Goal: Task Accomplishment & Management: Manage account settings

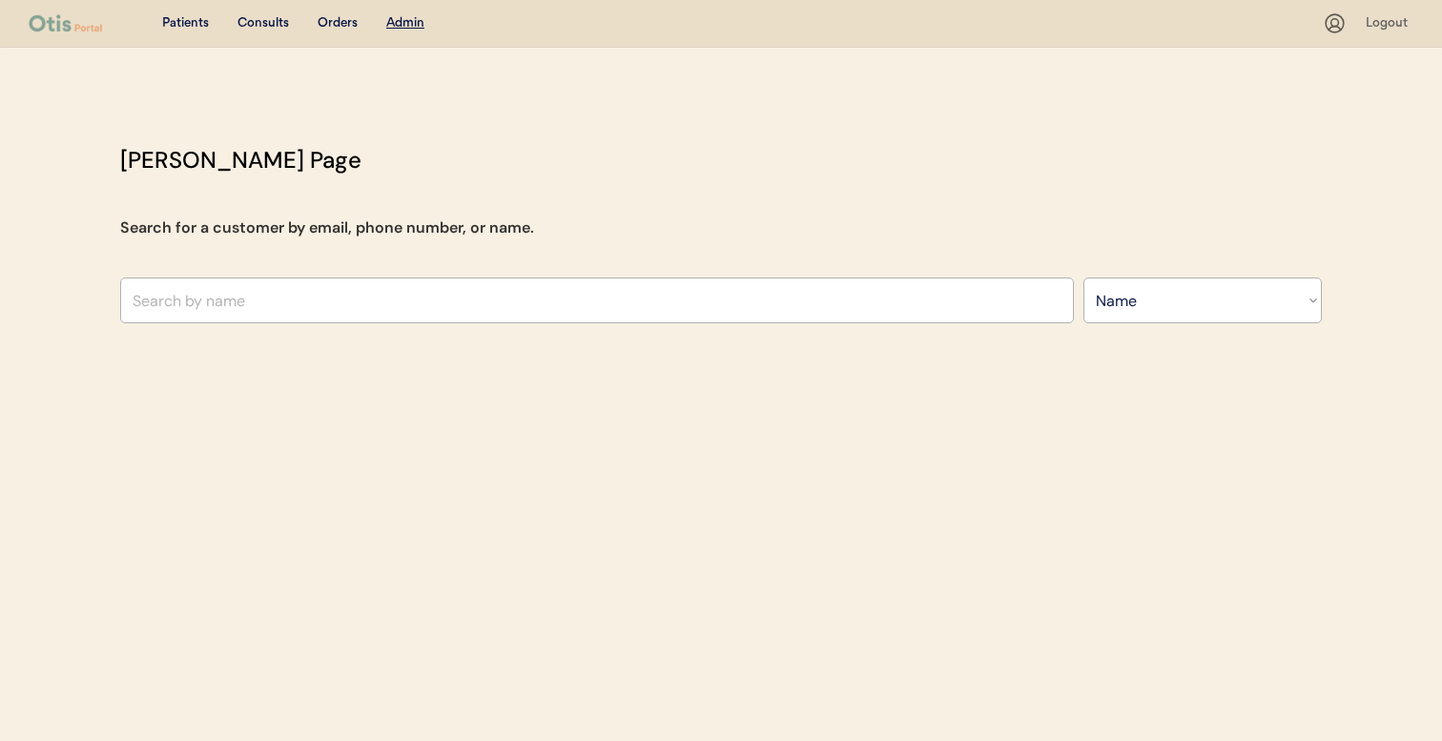
select select ""Name""
click at [496, 291] on input "text" at bounding box center [597, 301] width 954 height 46
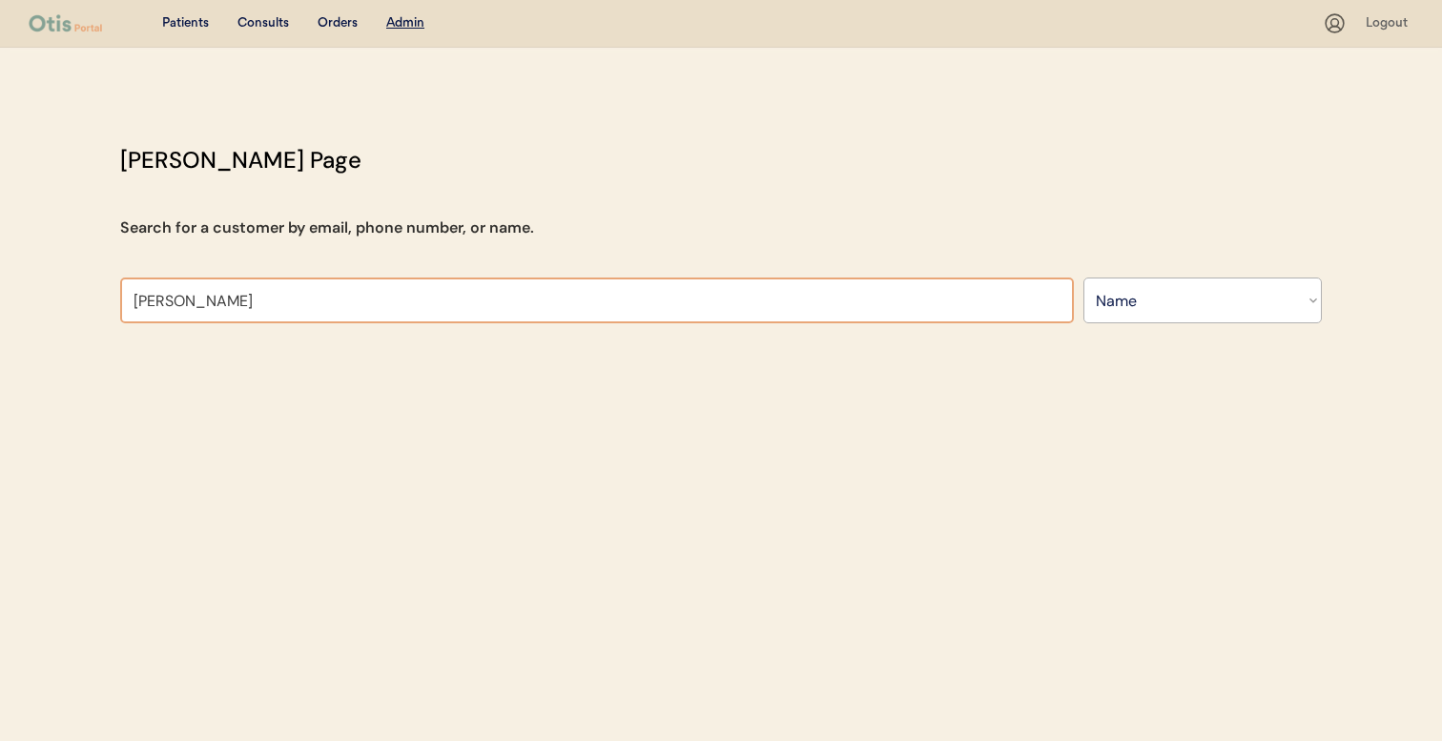
type input "[PERSON_NAME]"
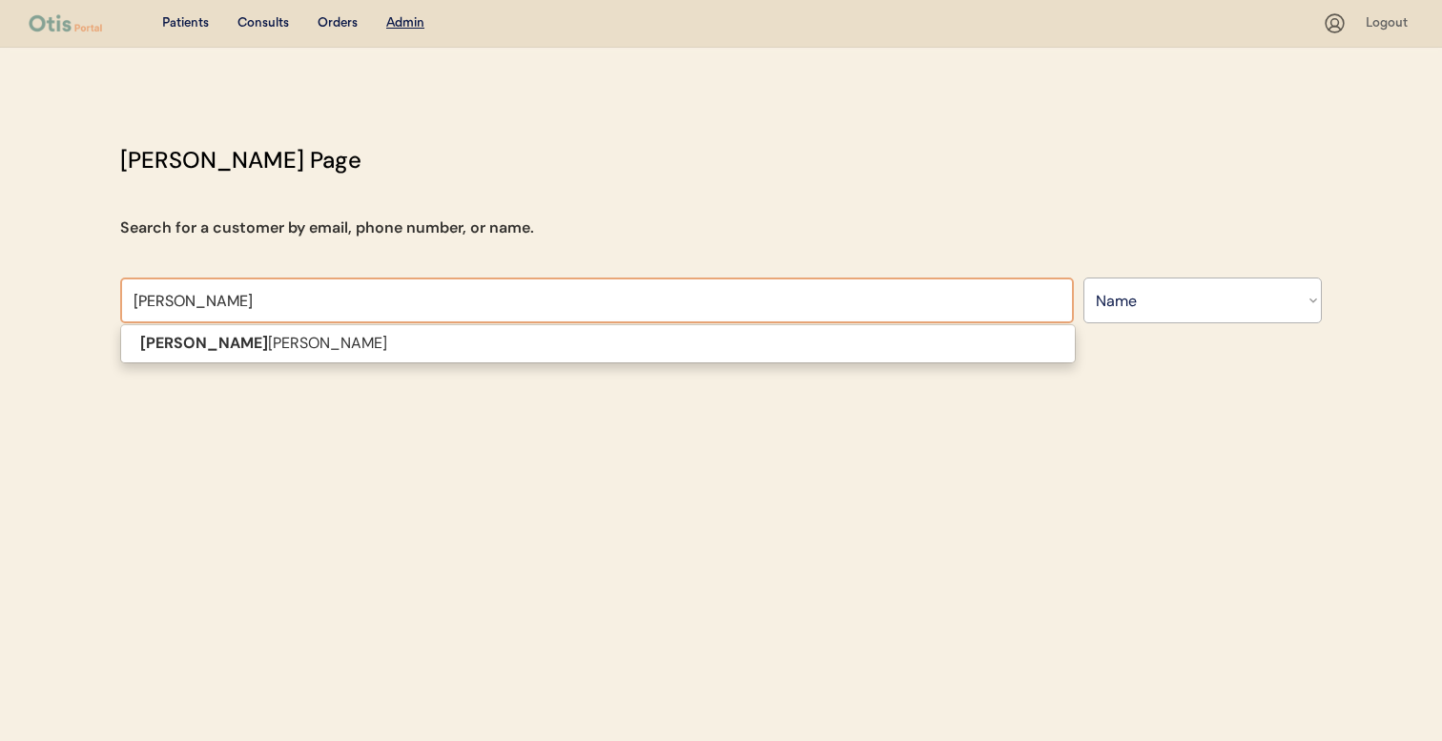
type input "[PERSON_NAME]"
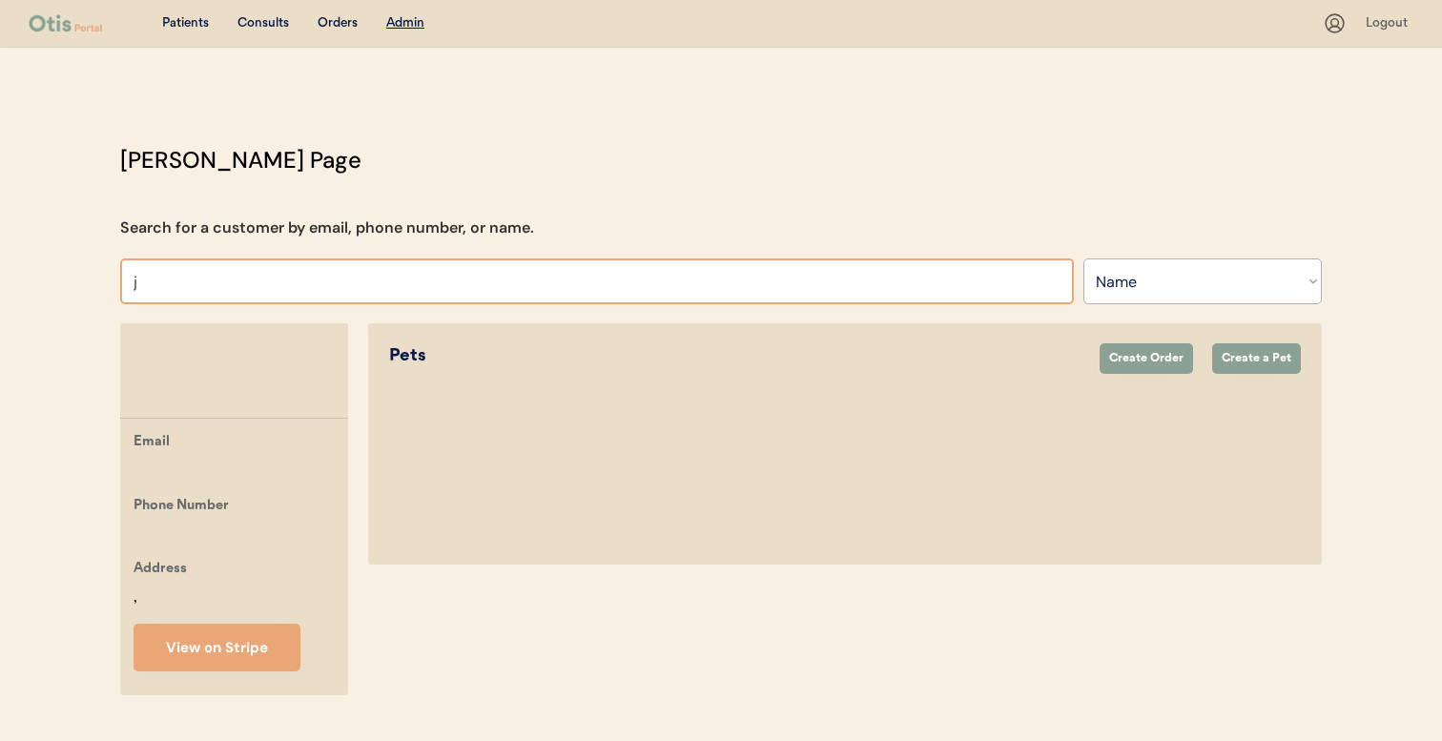
type input "jo"
type input "[PERSON_NAME]"
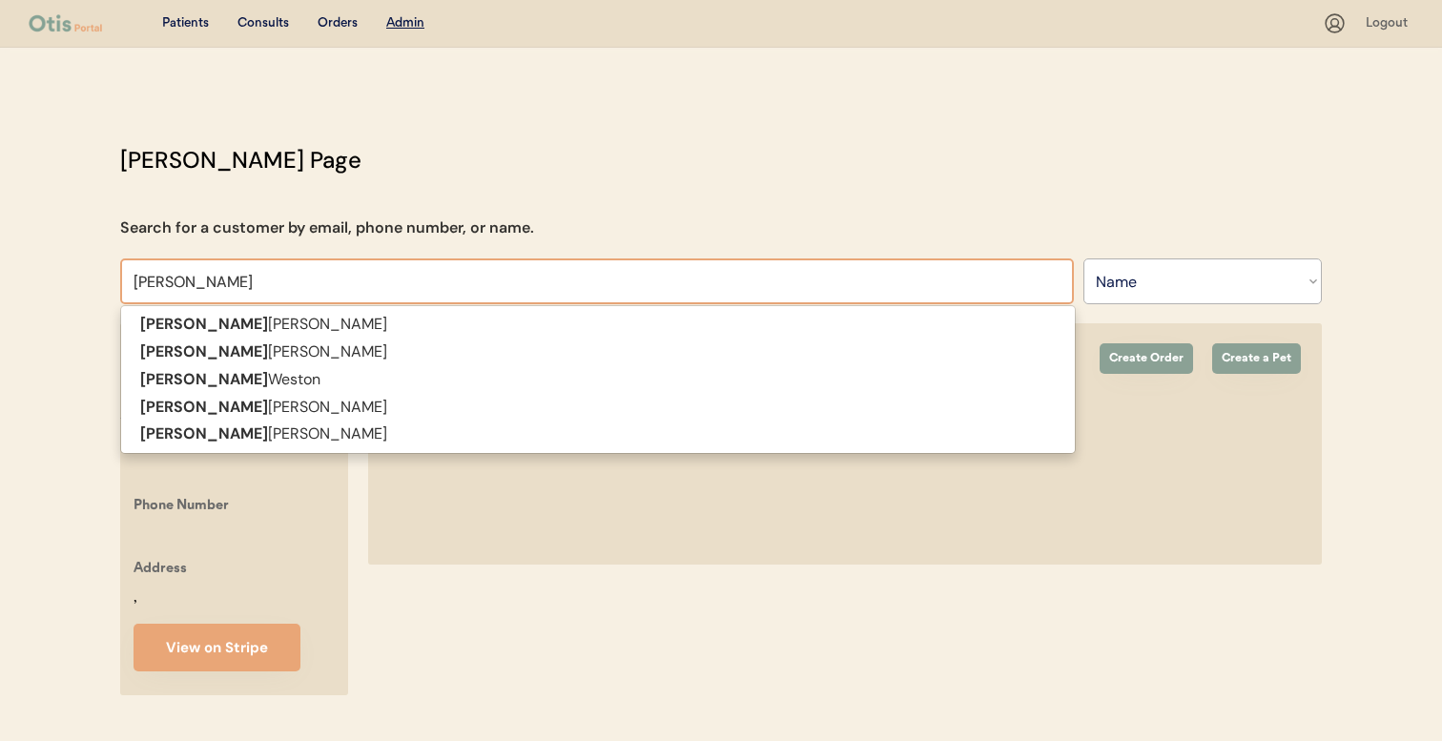
type input "[PERSON_NAME]"
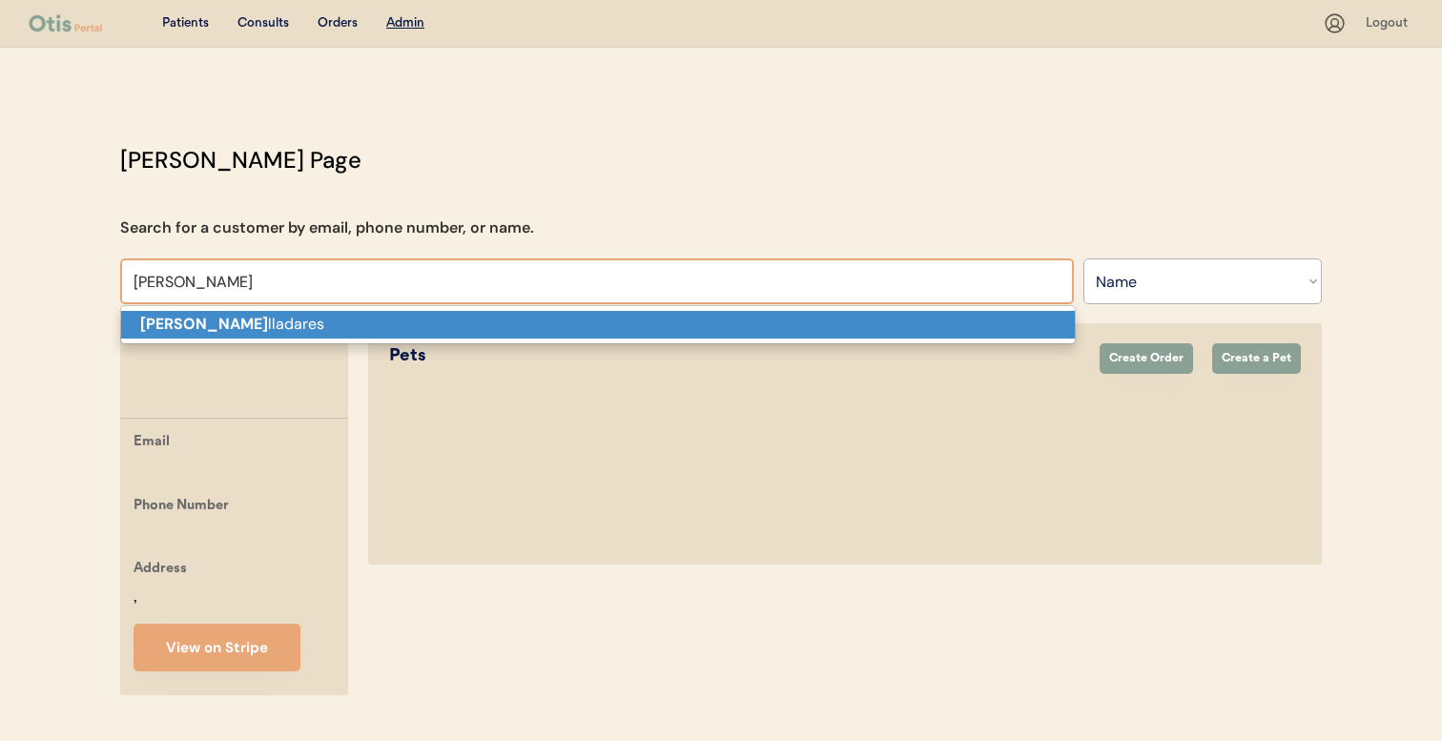
click at [651, 326] on p "[PERSON_NAME] lladares" at bounding box center [598, 325] width 954 height 28
type input "[PERSON_NAME]"
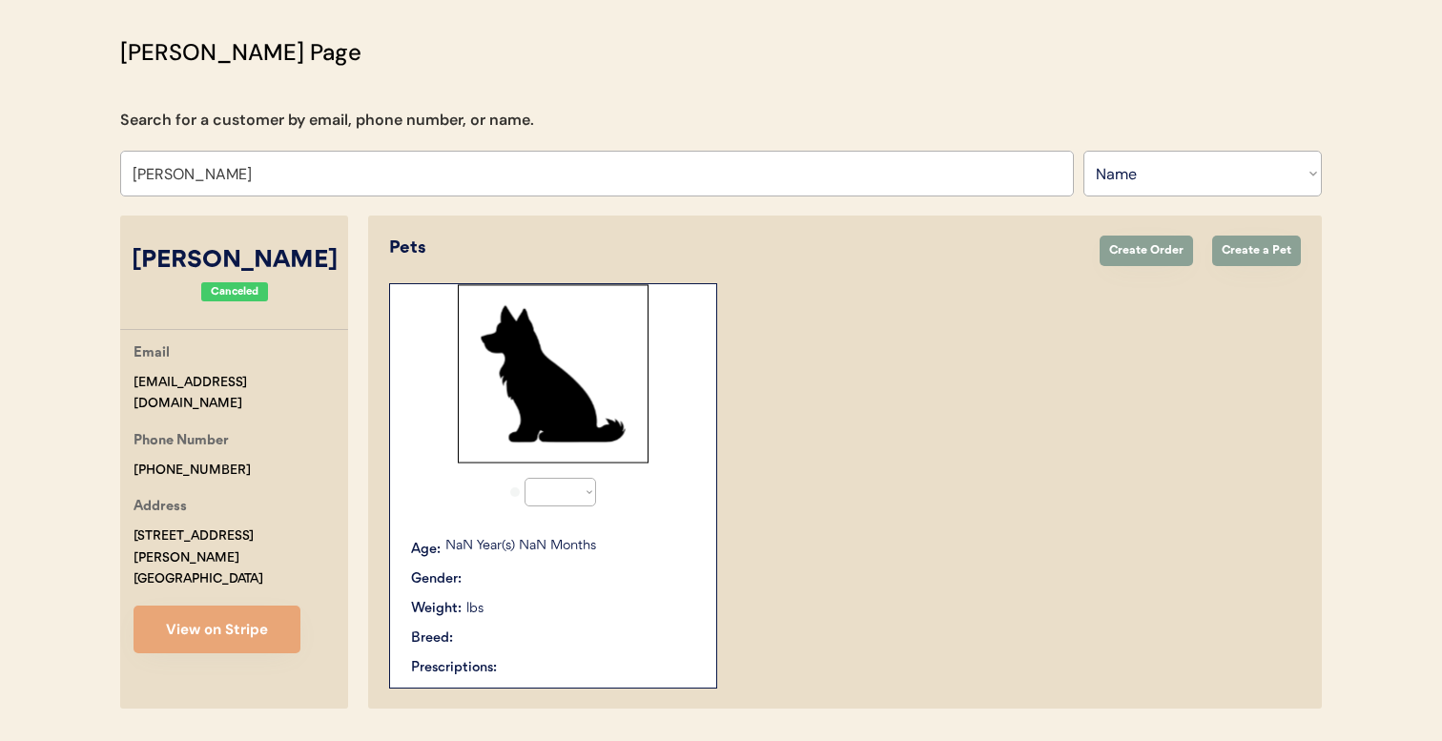
select select "true"
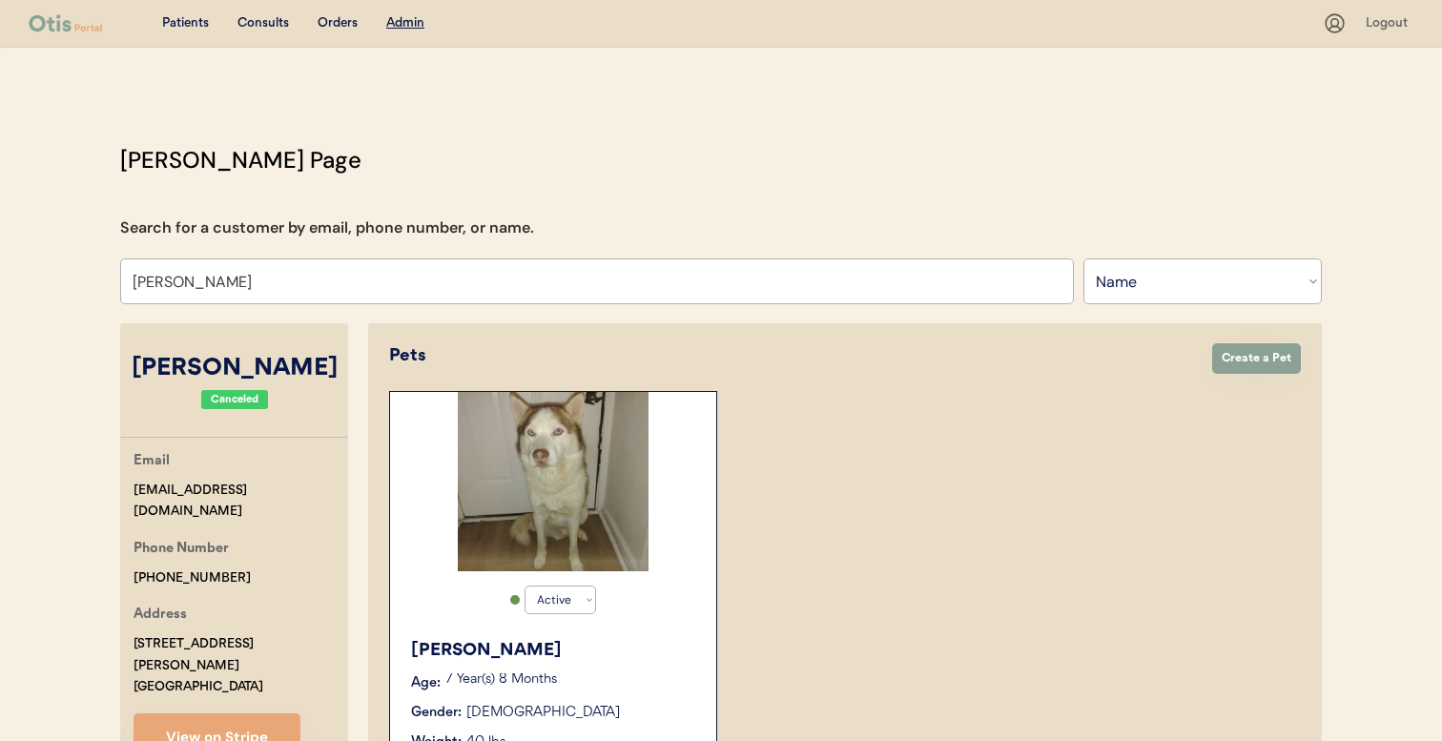
type input "[PERSON_NAME]"
